Goal: Check status: Check status

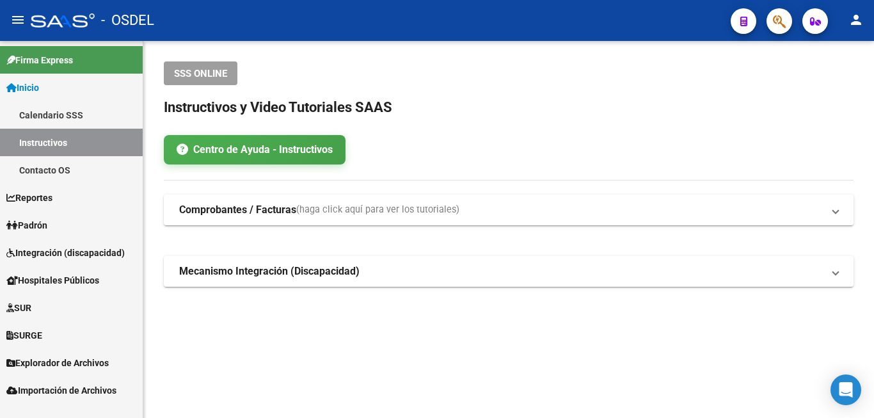
click at [55, 218] on link "Padrón" at bounding box center [71, 225] width 143 height 28
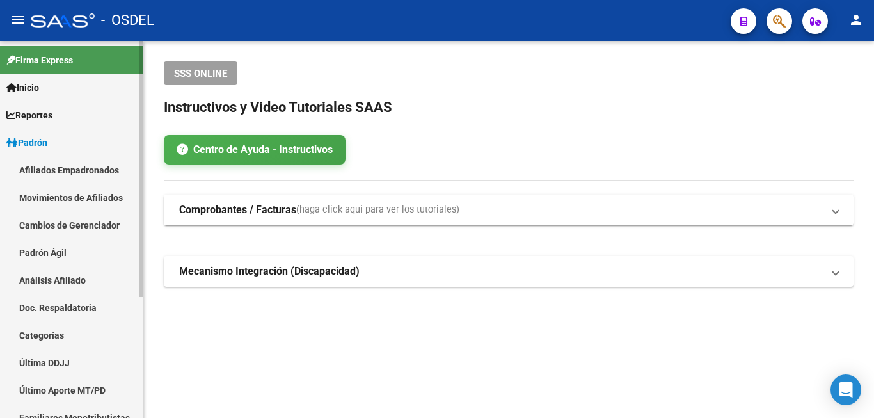
click at [56, 278] on link "Análisis Afiliado" at bounding box center [71, 280] width 143 height 28
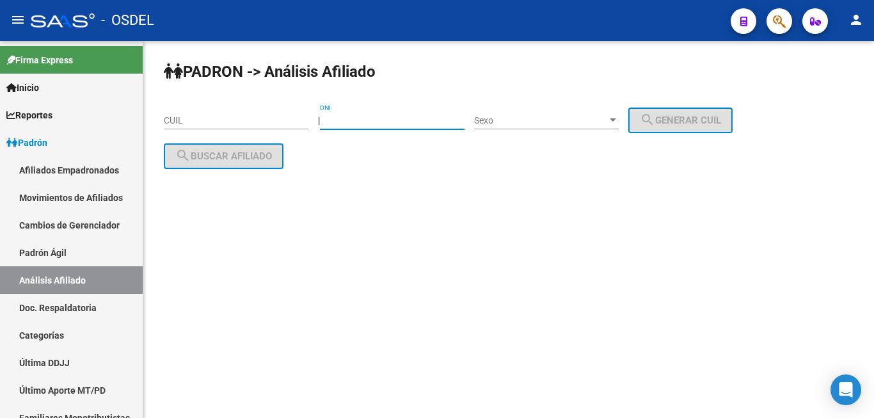
click at [369, 121] on input "DNI" at bounding box center [392, 120] width 145 height 11
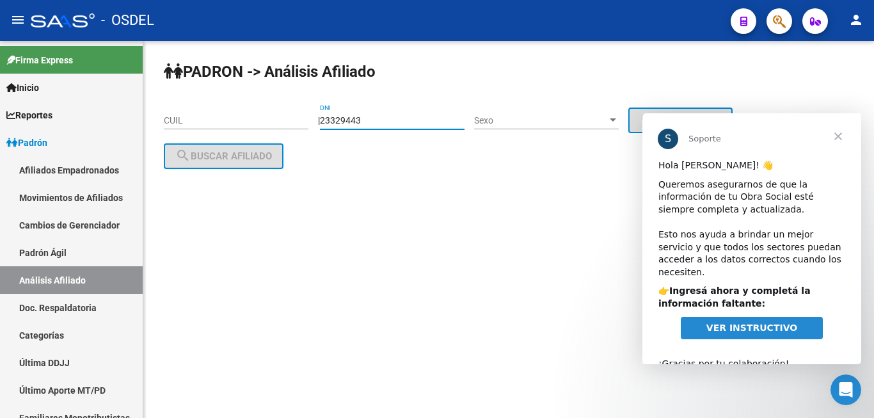
type input "23329443"
click at [547, 112] on div "Sexo Sexo" at bounding box center [546, 117] width 145 height 26
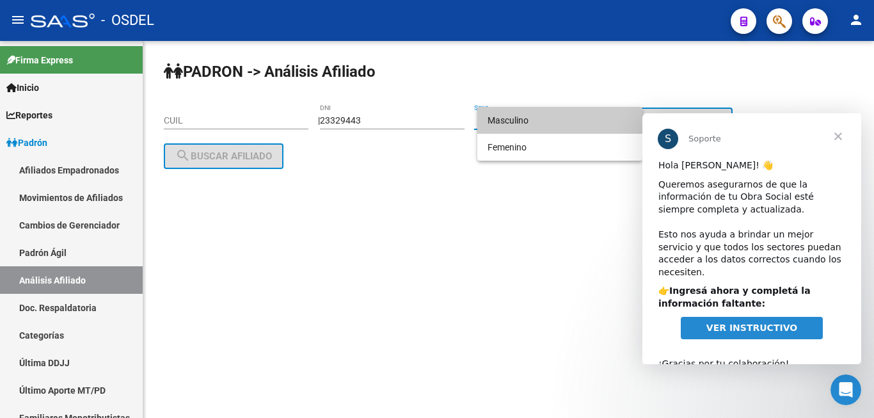
click at [834, 129] on span "Cerrar" at bounding box center [838, 136] width 46 height 46
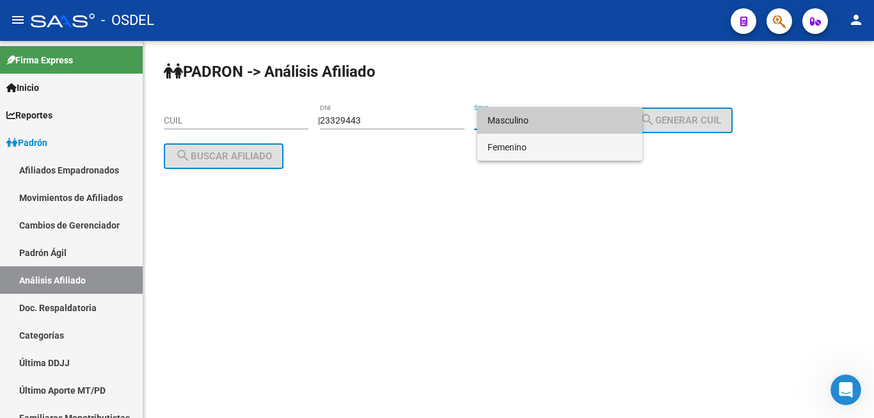
click at [600, 141] on span "Femenino" at bounding box center [560, 147] width 145 height 27
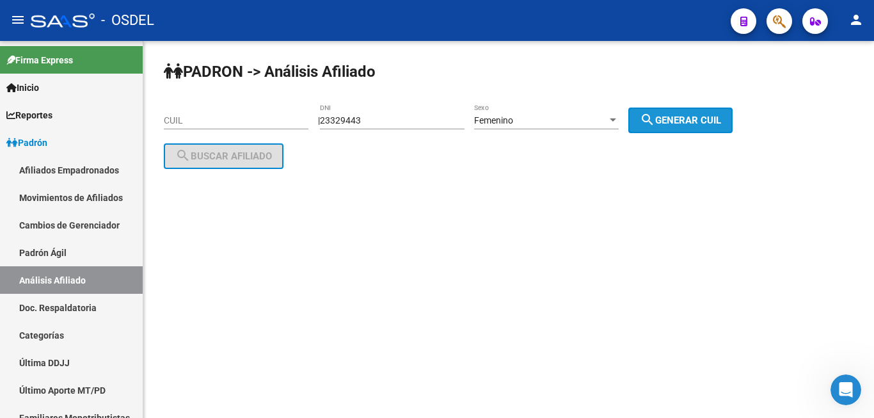
click at [706, 112] on button "search Generar CUIL" at bounding box center [680, 121] width 104 height 26
type input "27-23329443-3"
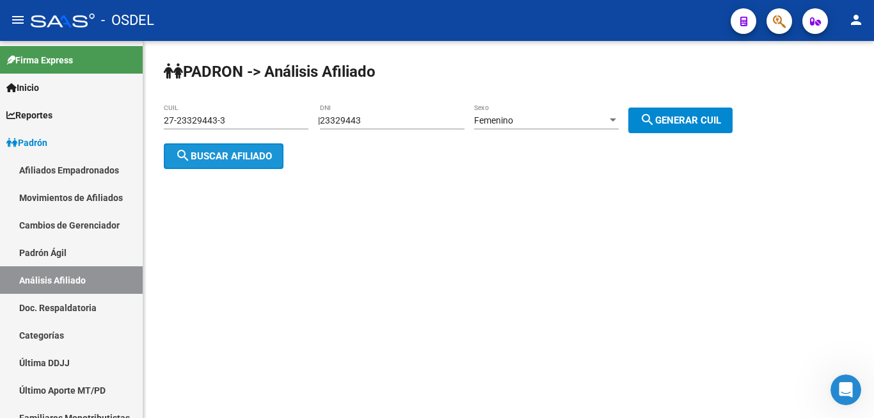
click at [242, 152] on span "search Buscar afiliado" at bounding box center [223, 156] width 97 height 12
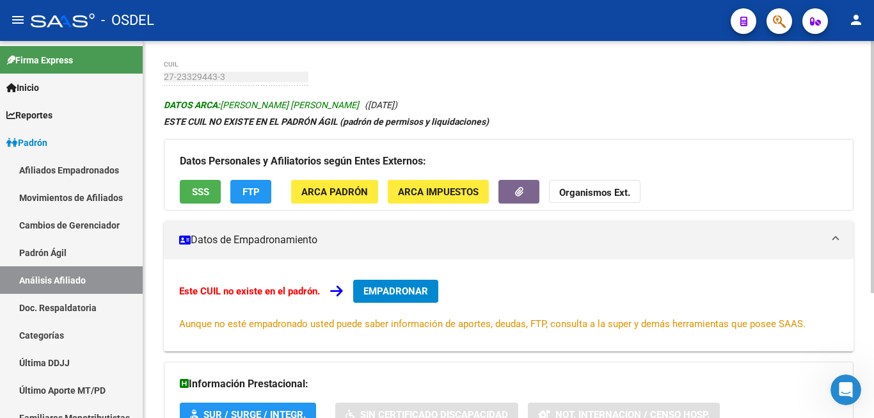
scroll to position [65, 0]
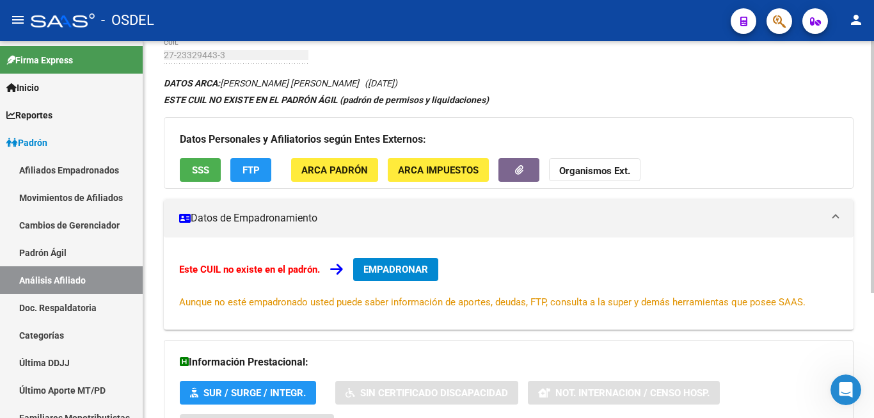
drag, startPoint x: 356, startPoint y: 107, endPoint x: 304, endPoint y: 231, distance: 134.5
click at [257, 283] on div "Este CUIL no existe en el padrón. EMPADRONAR Aunque no esté empadronado usted p…" at bounding box center [508, 283] width 659 height 51
